Goal: Find specific page/section: Find specific page/section

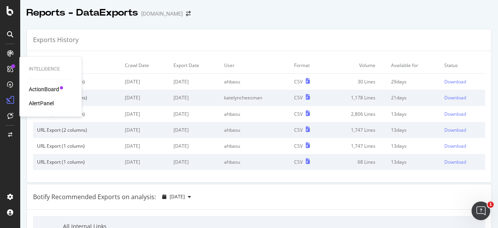
click at [40, 102] on div "AlertPanel" at bounding box center [41, 103] width 25 height 8
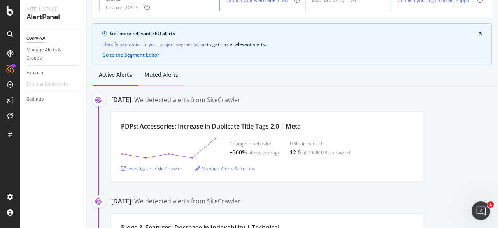
scroll to position [117, 0]
